Goal: Task Accomplishment & Management: Use online tool/utility

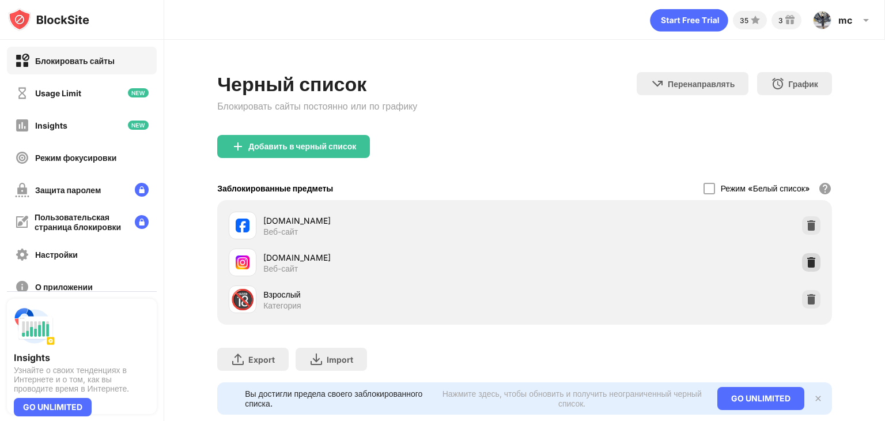
click at [806, 261] on img at bounding box center [812, 262] width 12 height 12
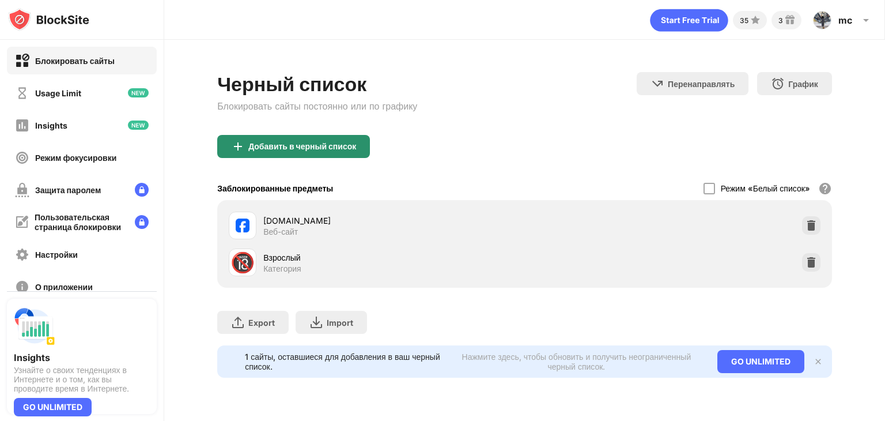
click at [333, 149] on div "Добавить в черный список" at bounding box center [302, 146] width 108 height 9
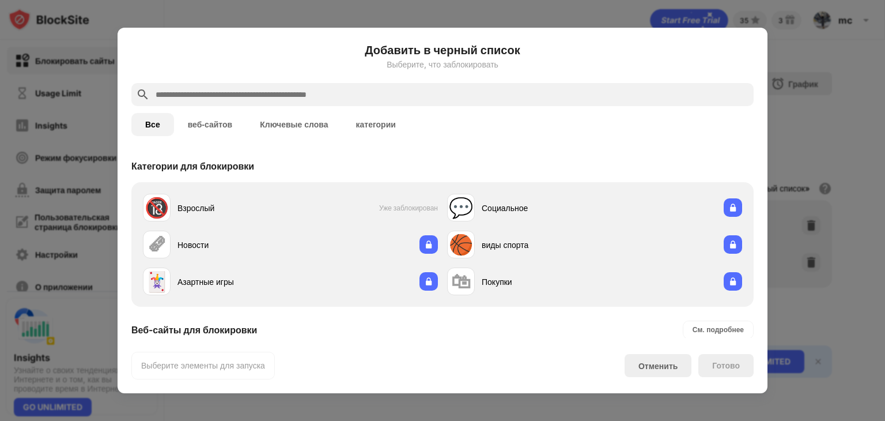
click at [249, 95] on input "text" at bounding box center [451, 95] width 595 height 14
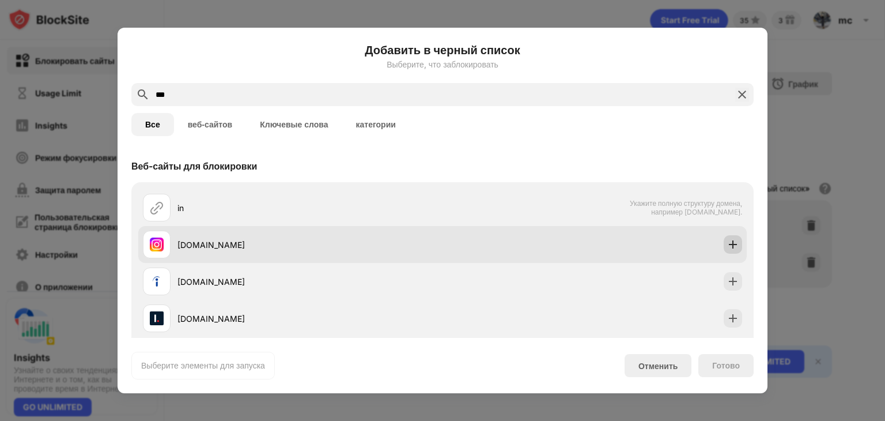
type input "***"
click at [727, 245] on img at bounding box center [733, 245] width 12 height 12
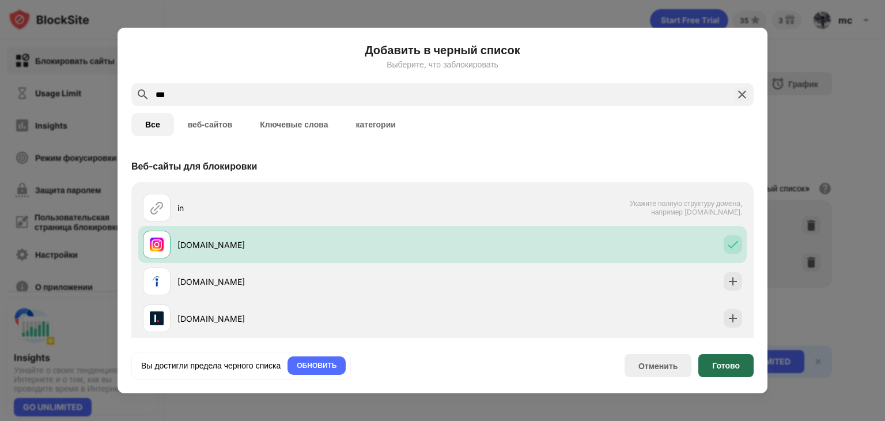
click at [720, 359] on div "Готово" at bounding box center [726, 365] width 55 height 23
